Goal: Information Seeking & Learning: Learn about a topic

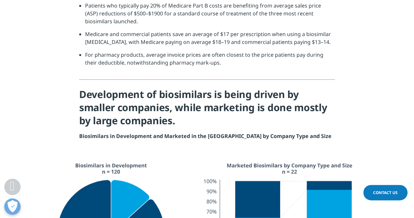
scroll to position [1801, 0]
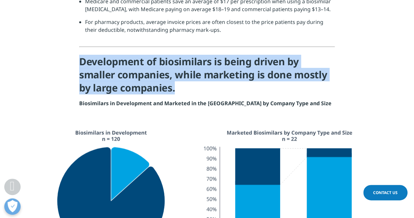
drag, startPoint x: 81, startPoint y: 50, endPoint x: 182, endPoint y: 76, distance: 104.5
click at [182, 76] on h4 "Development of biosimilars is being driven by smaller companies, while marketin…" at bounding box center [207, 77] width 256 height 44
copy h4 "Development of biosimilars is being driven by smaller companies, while marketin…"
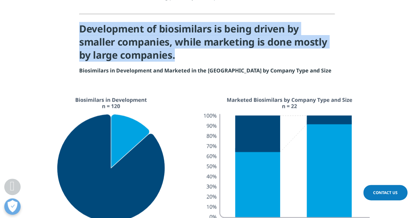
scroll to position [1866, 0]
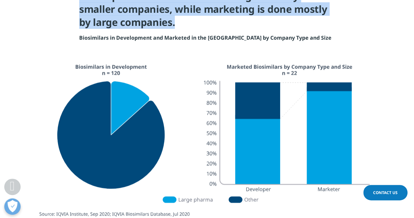
click at [182, 138] on img at bounding box center [207, 152] width 367 height 188
click at [175, 126] on img at bounding box center [207, 152] width 367 height 188
click at [196, 177] on img at bounding box center [207, 152] width 367 height 188
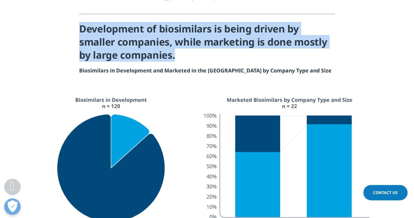
copy h4 "Development of biosimilars is being driven by smaller companies, while marketin…"
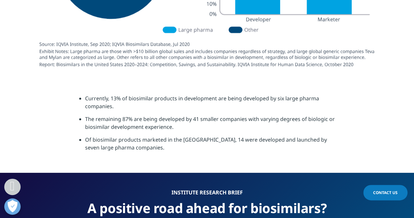
scroll to position [2063, 0]
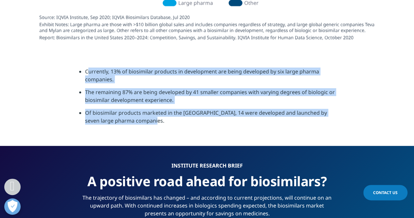
drag, startPoint x: 86, startPoint y: 61, endPoint x: 165, endPoint y: 124, distance: 101.4
click at [165, 124] on section "Currently, 13% of biosimilar products in development are being developed by six…" at bounding box center [207, 98] width 414 height 95
copy ul "Currently, 13% of biosimilar products in development are being developed by six…"
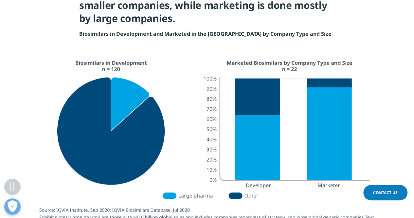
scroll to position [1866, 0]
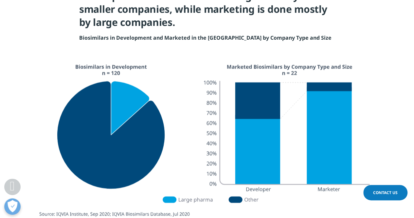
click at [183, 110] on img at bounding box center [207, 152] width 367 height 188
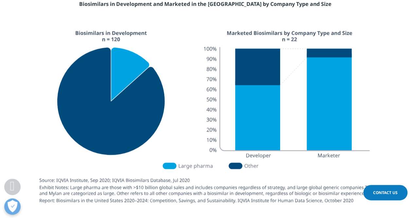
scroll to position [1899, 0]
